Goal: Transaction & Acquisition: Purchase product/service

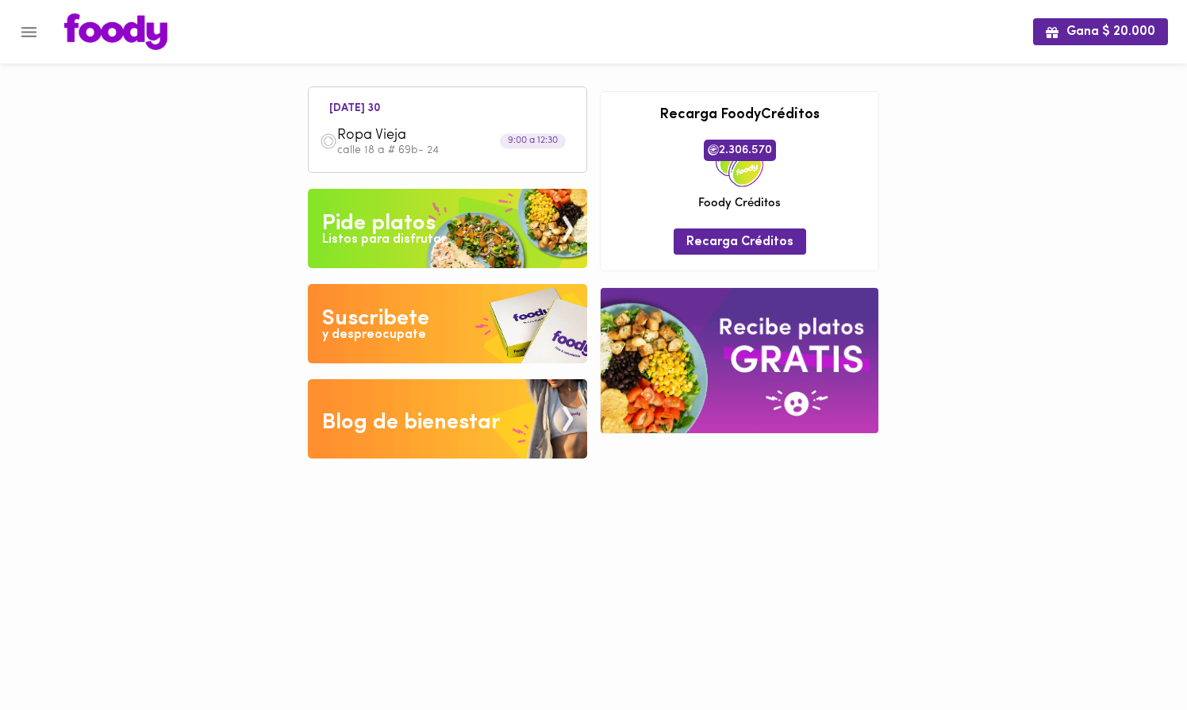
click at [486, 244] on img at bounding box center [447, 228] width 279 height 79
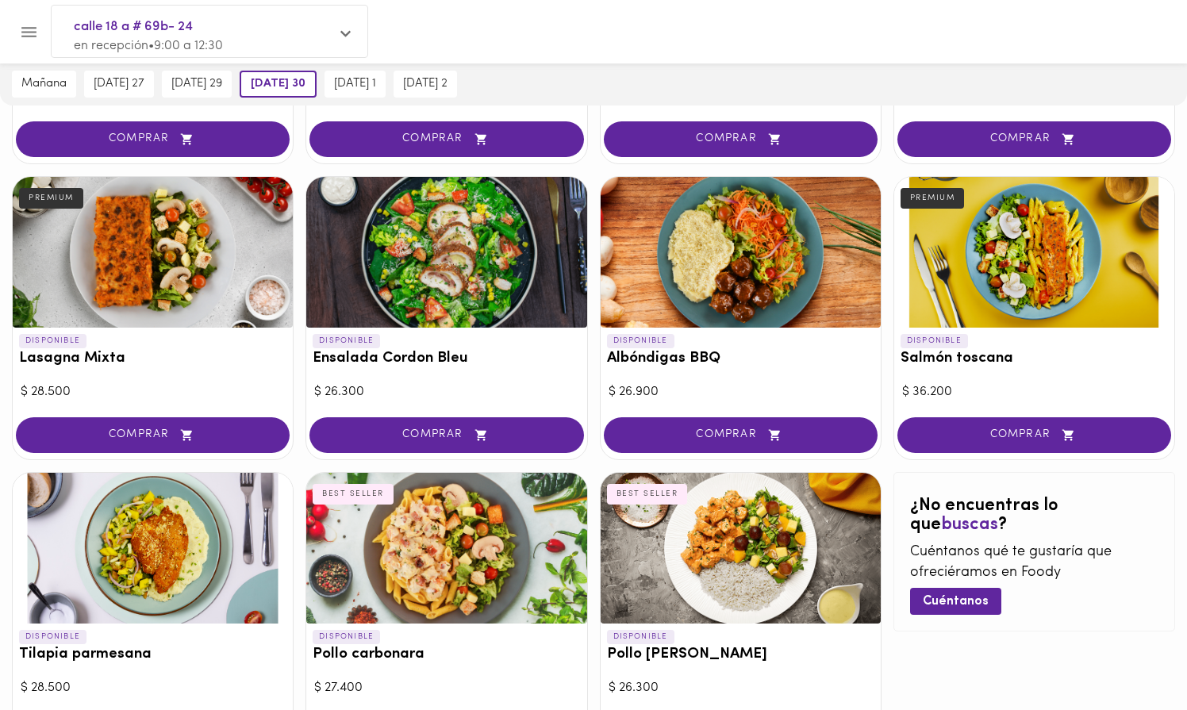
scroll to position [667, 0]
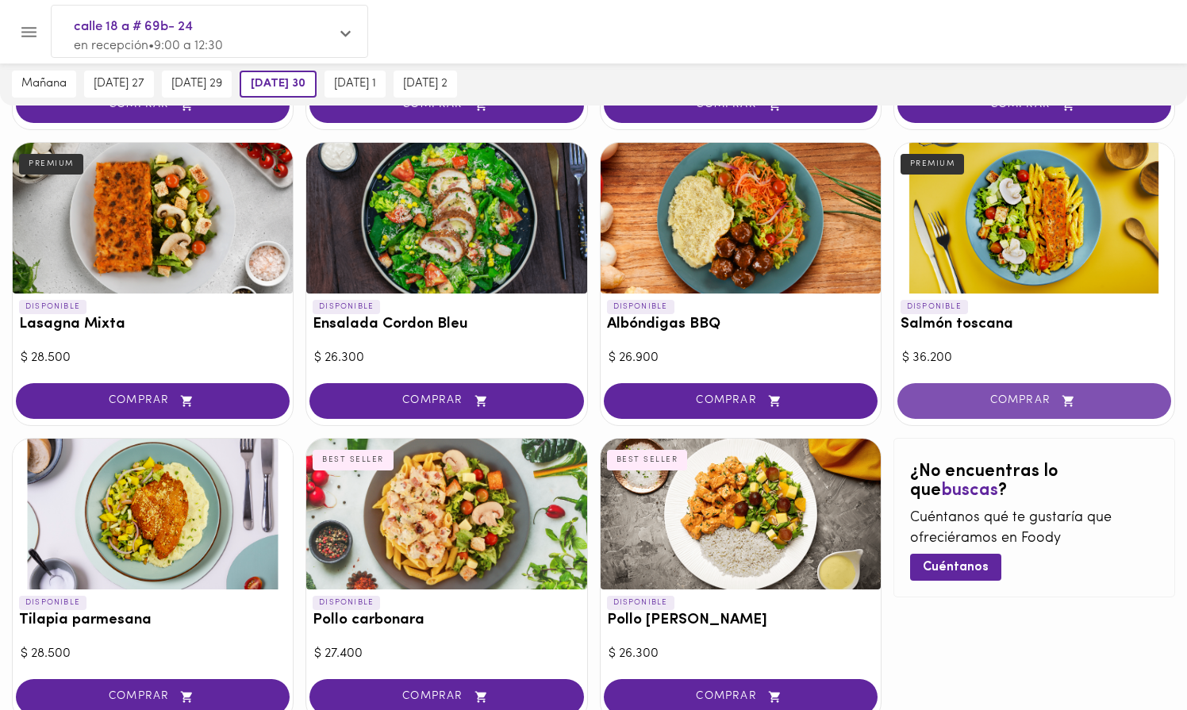
click at [1001, 393] on button "COMPRAR" at bounding box center [1035, 401] width 274 height 36
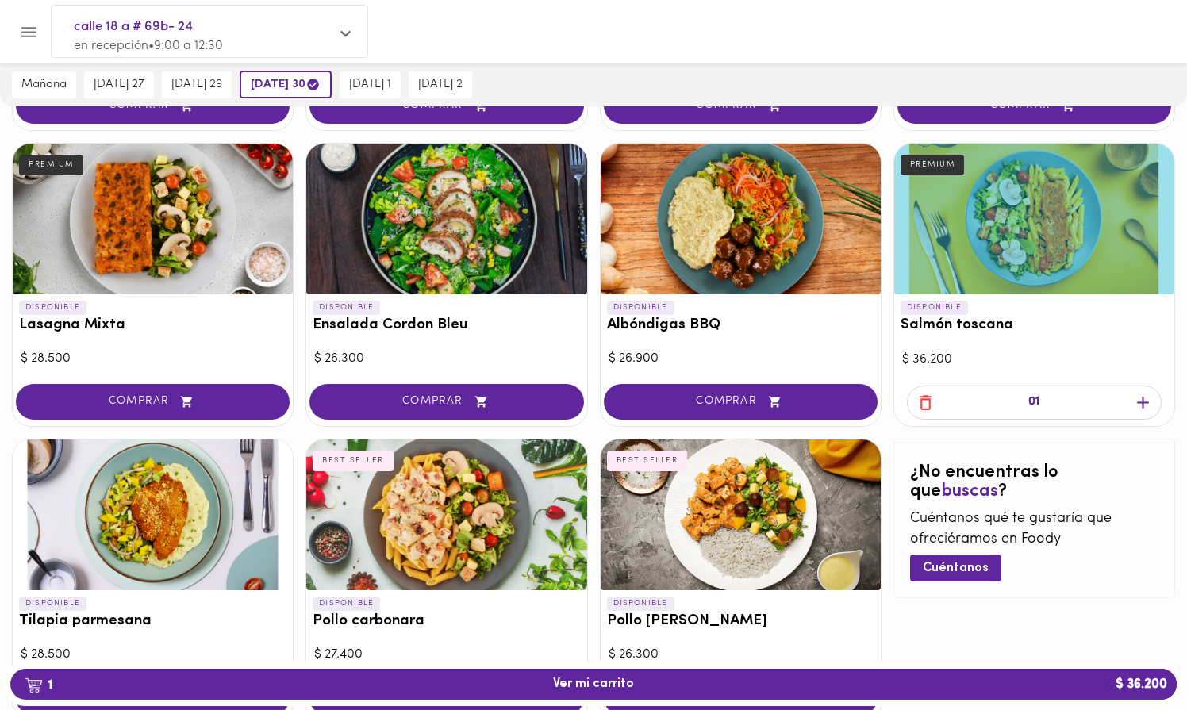
scroll to position [668, 0]
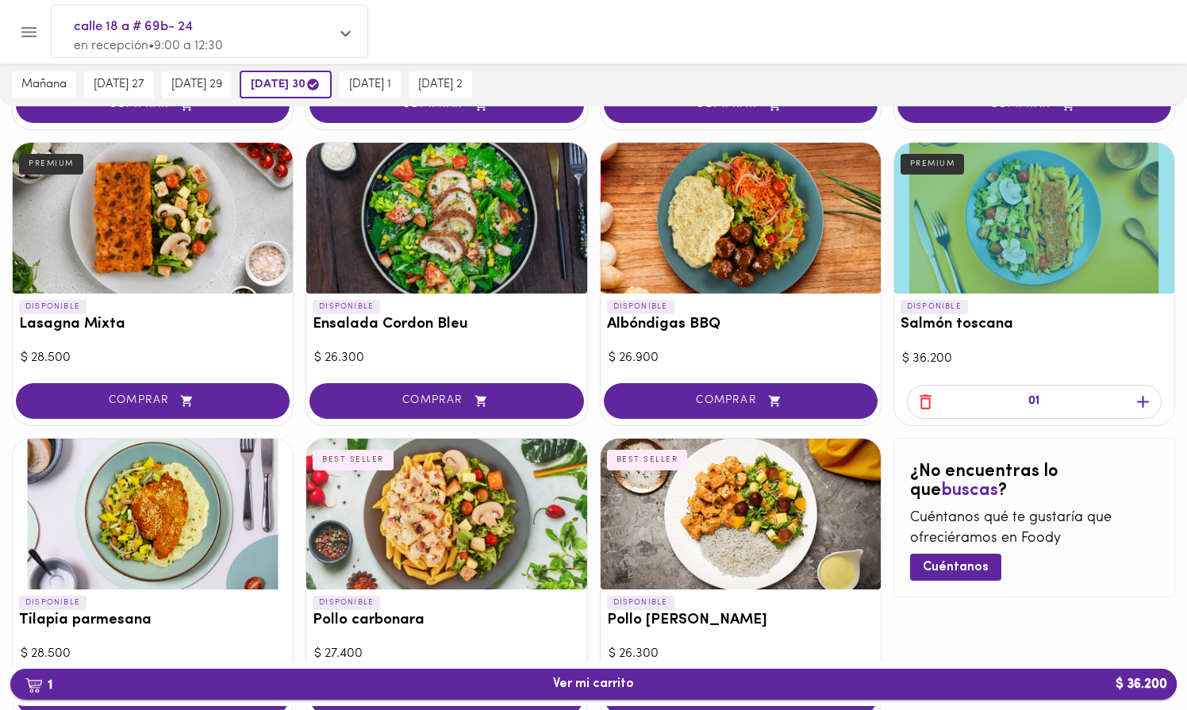
click at [590, 682] on span "1 Ver mi carrito $ 36.200" at bounding box center [593, 684] width 81 height 15
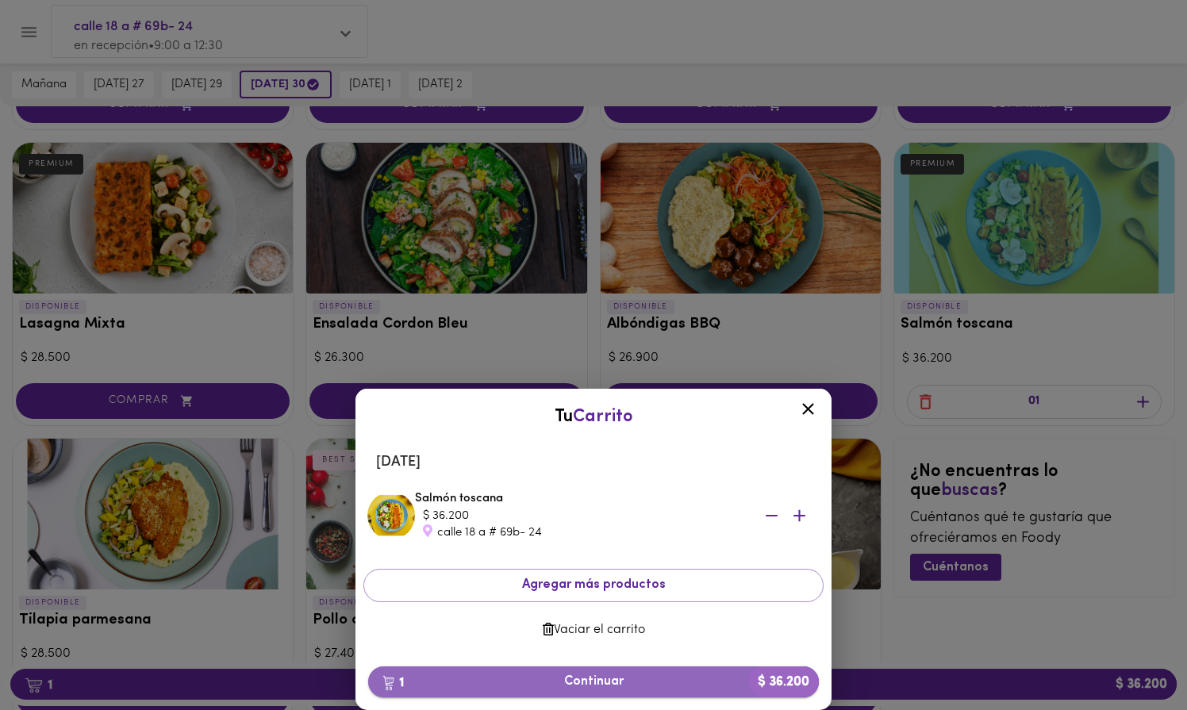
click at [635, 679] on span "1 Continuar $ 36.200" at bounding box center [593, 682] width 425 height 15
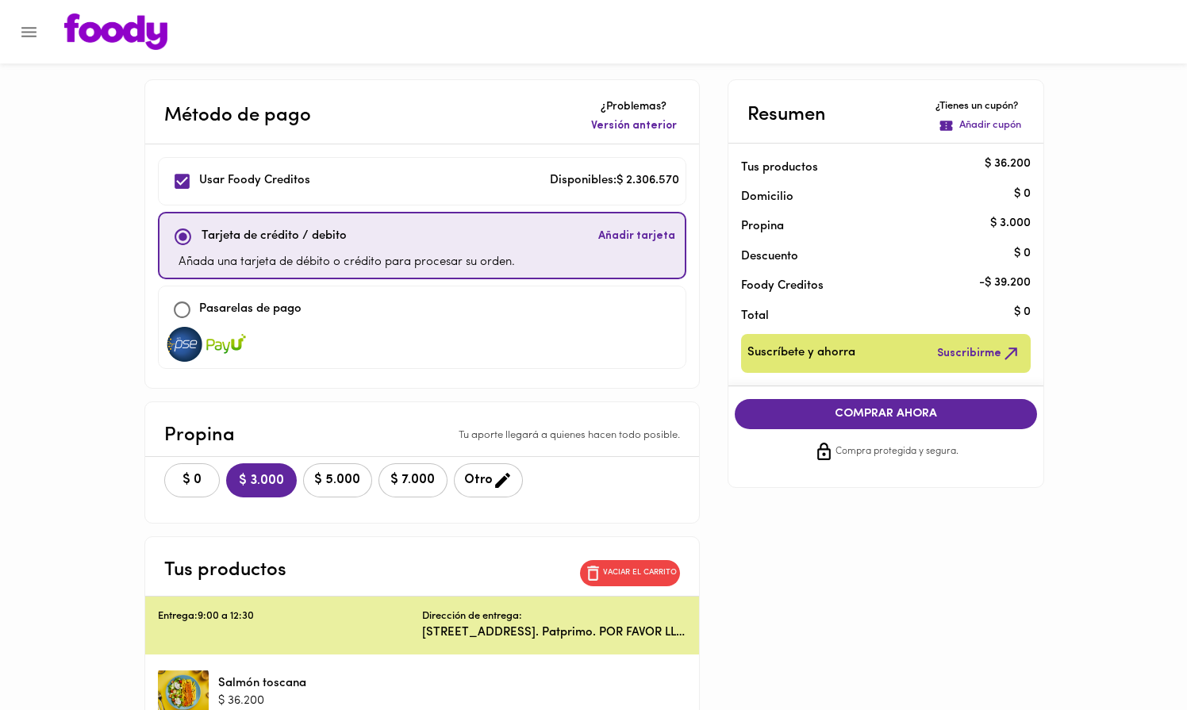
click at [196, 476] on span "$ 0" at bounding box center [192, 480] width 35 height 15
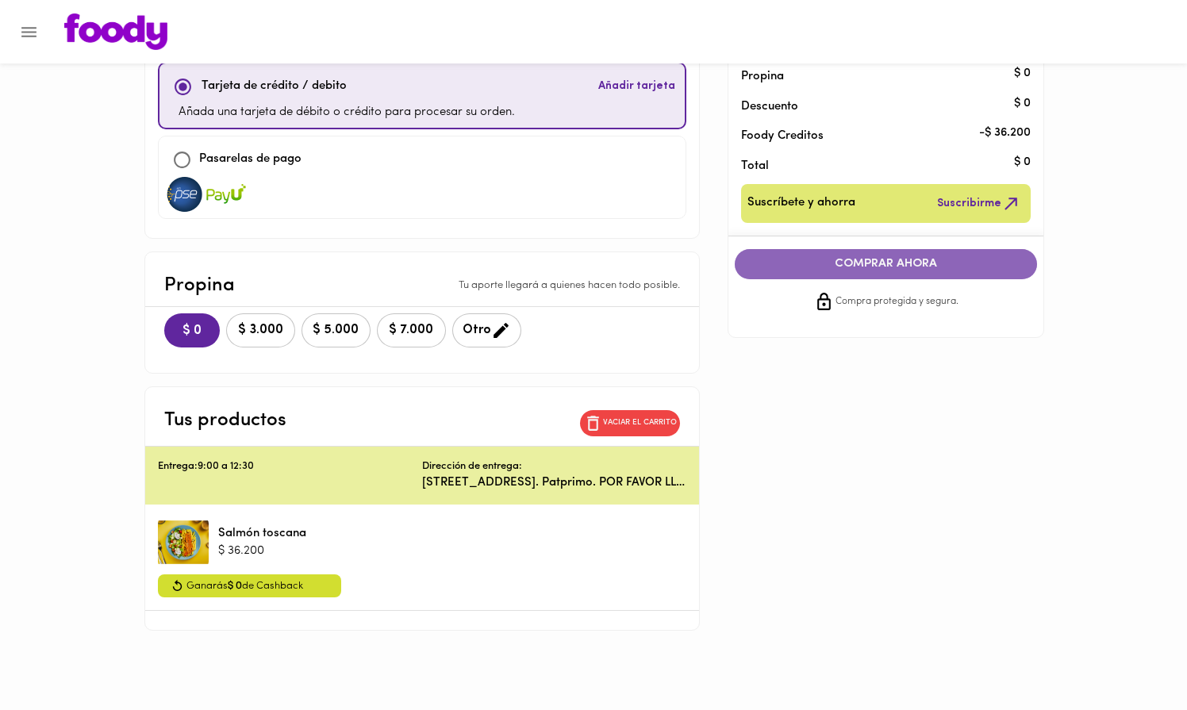
click at [875, 256] on button "COMPRAR AHORA" at bounding box center [886, 264] width 303 height 30
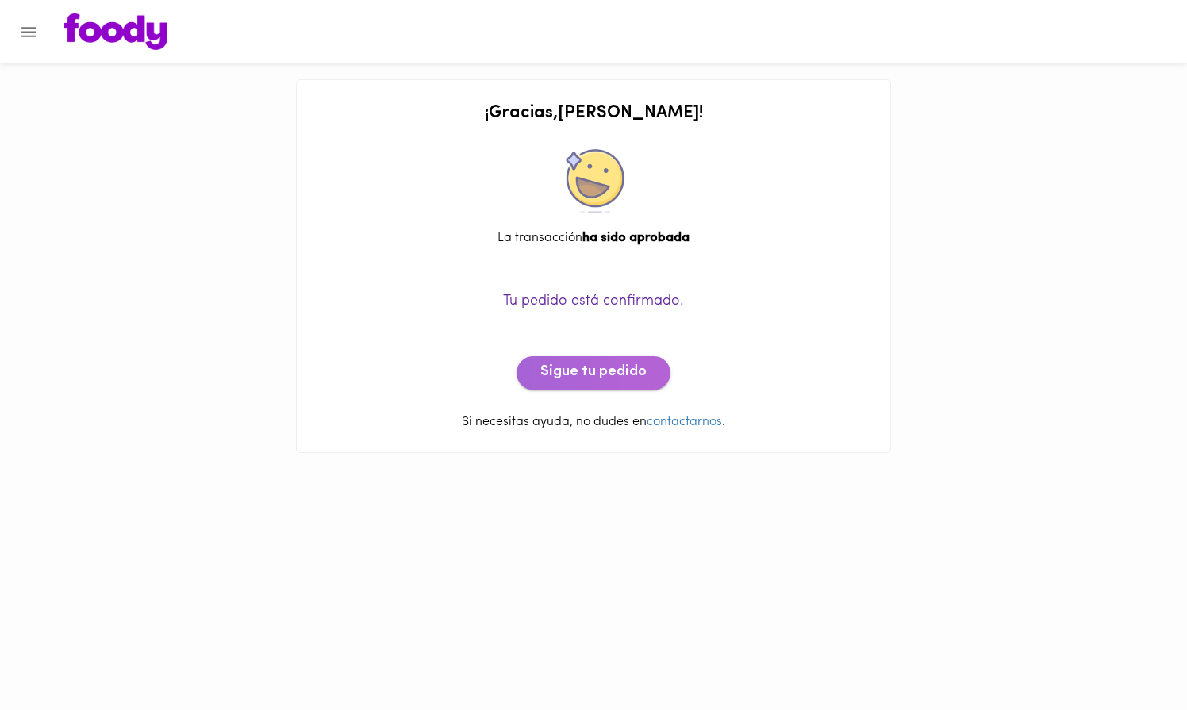
click at [597, 369] on span "Sigue tu pedido" at bounding box center [593, 372] width 106 height 17
